Goal: Information Seeking & Learning: Learn about a topic

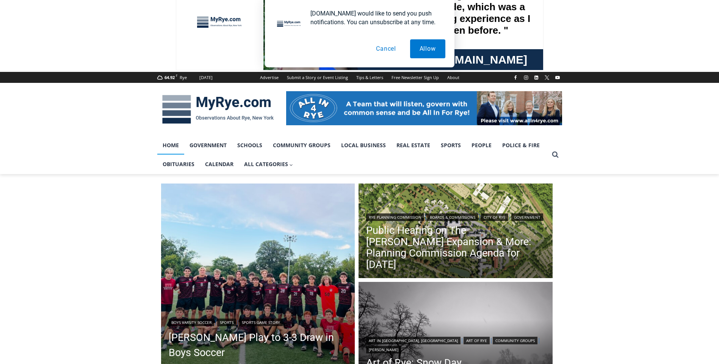
scroll to position [152, 0]
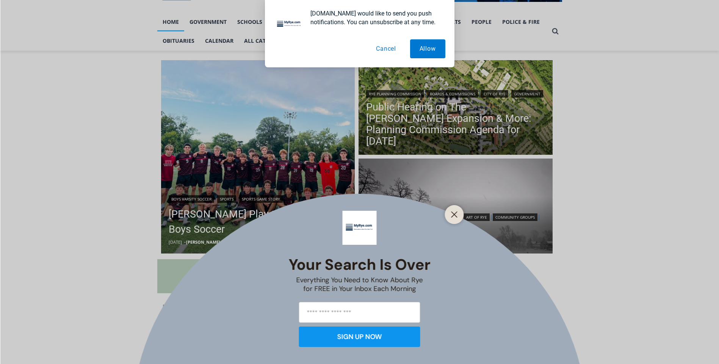
click at [386, 47] on button "Cancel" at bounding box center [385, 48] width 39 height 19
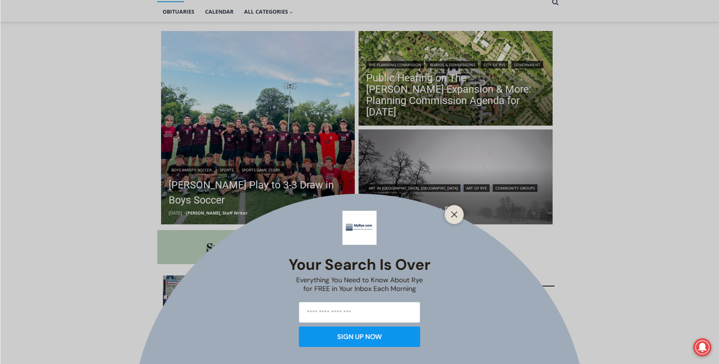
scroll to position [265, 0]
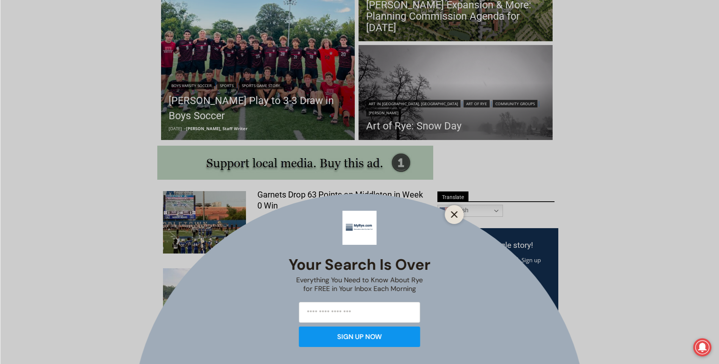
click at [453, 215] on icon "Close" at bounding box center [454, 214] width 7 height 7
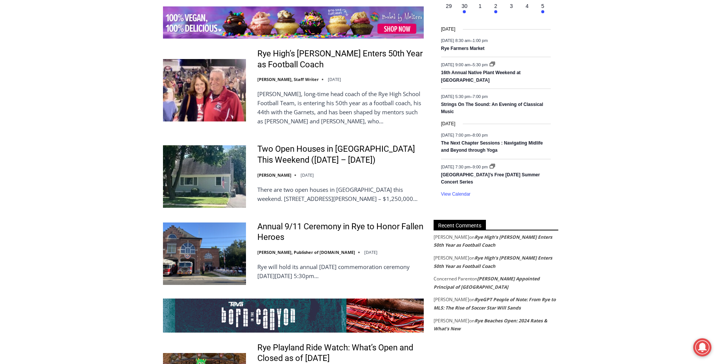
scroll to position [1212, 0]
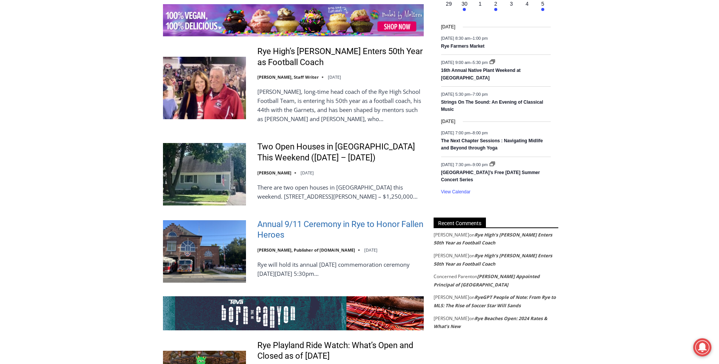
click at [343, 219] on link "Annual 9/11 Ceremony in Rye to Honor Fallen Heroes" at bounding box center [340, 230] width 166 height 22
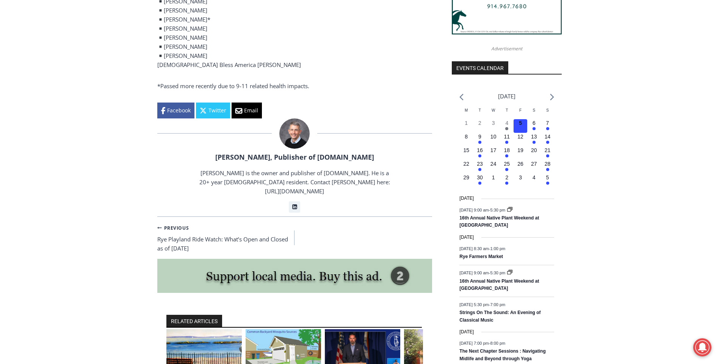
scroll to position [818, 0]
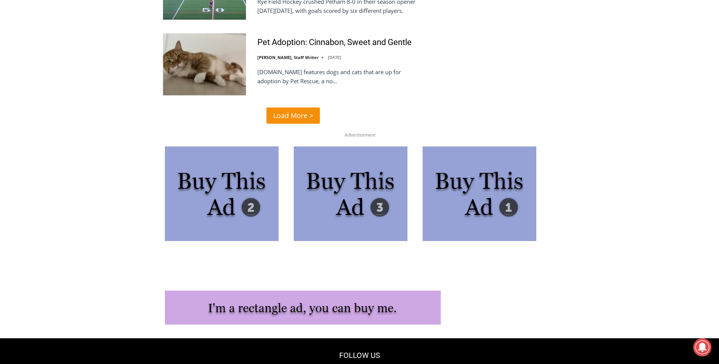
scroll to position [1970, 0]
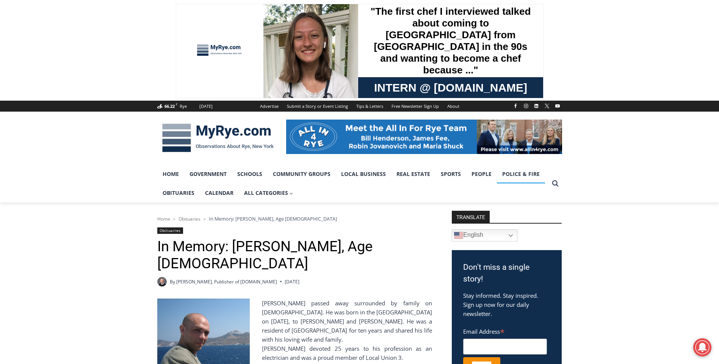
click at [514, 172] on link "Police & Fire" at bounding box center [521, 174] width 48 height 19
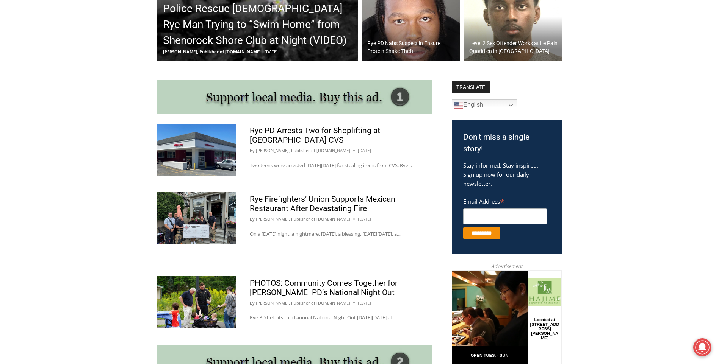
scroll to position [530, 0]
